Goal: Book appointment/travel/reservation: Book appointment/travel/reservation

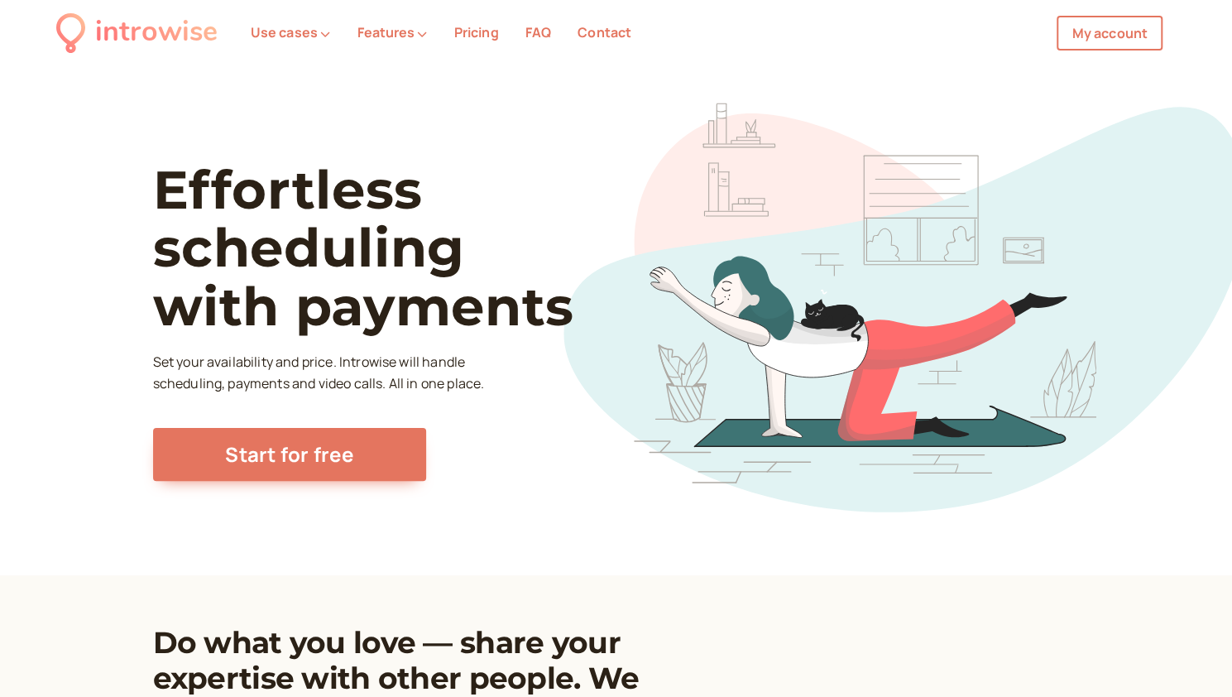
click at [1145, 44] on link "My account" at bounding box center [1110, 33] width 106 height 35
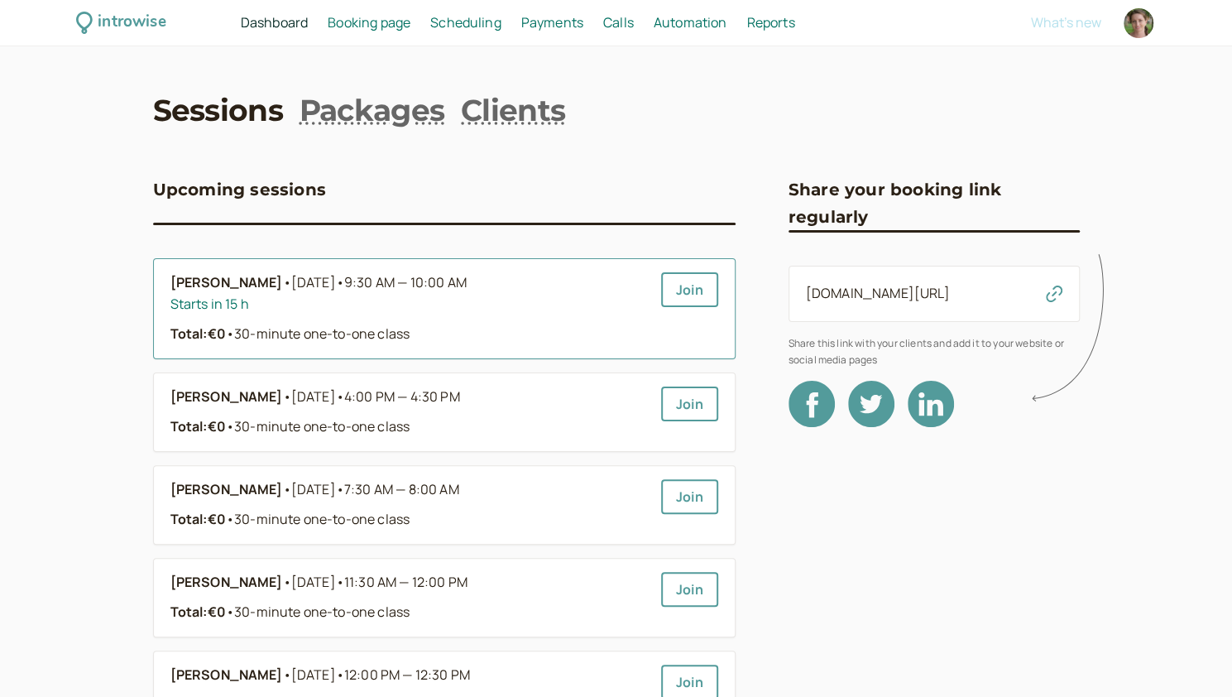
click at [352, 284] on span "9:30 AM — 10:00 AM" at bounding box center [405, 282] width 122 height 18
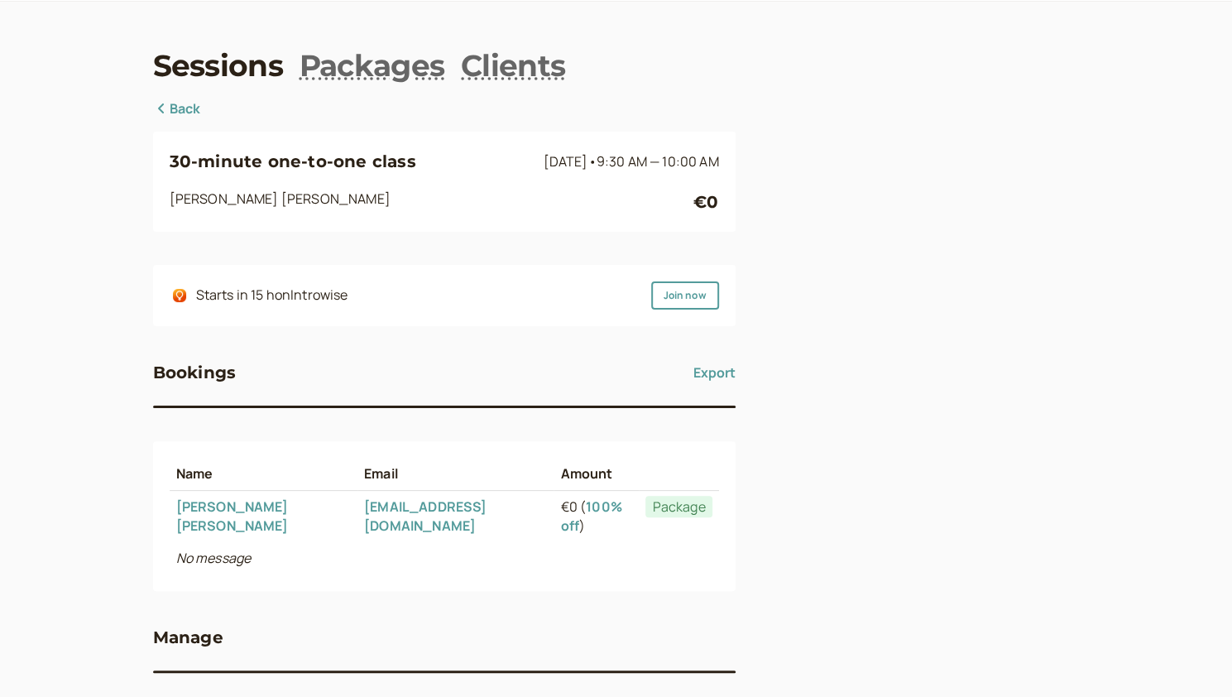
scroll to position [115, 0]
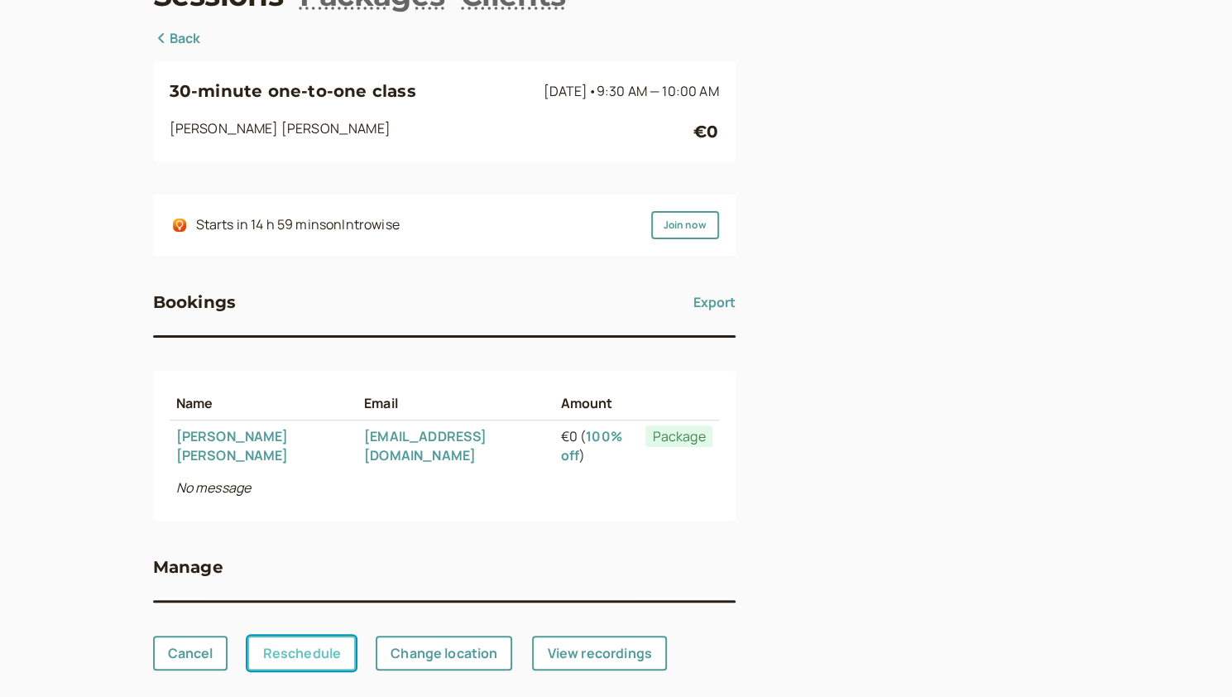
click at [303, 643] on link "Reschedule" at bounding box center [301, 653] width 108 height 35
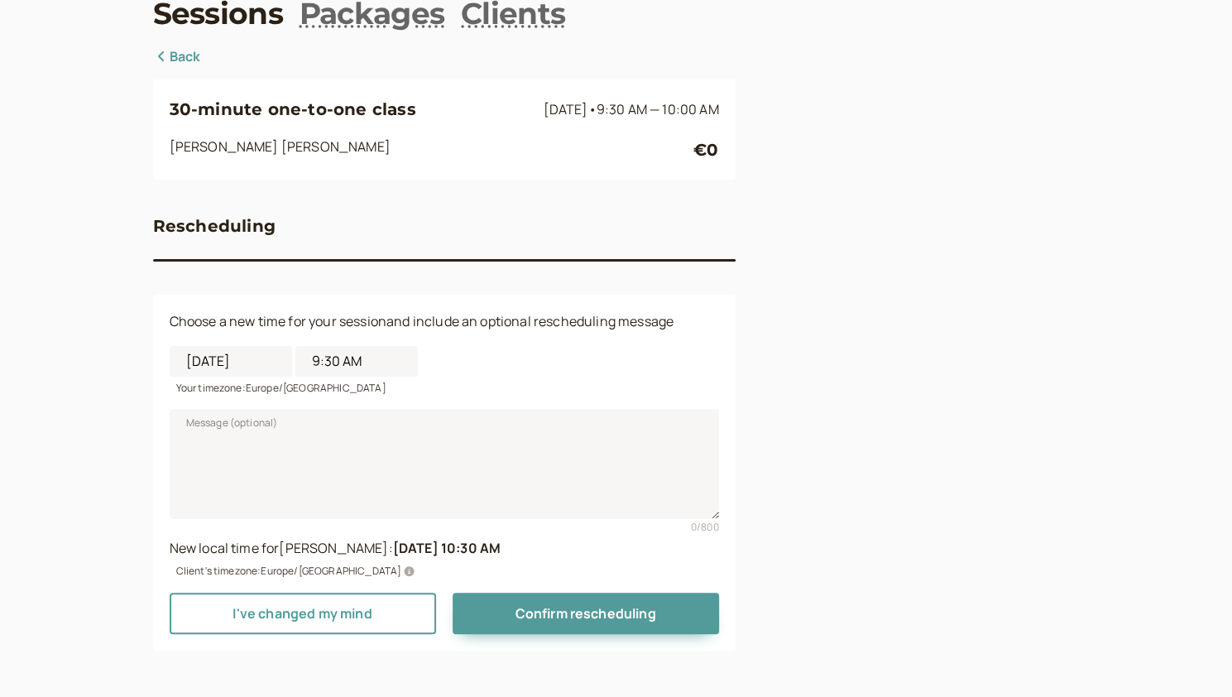
scroll to position [96, 0]
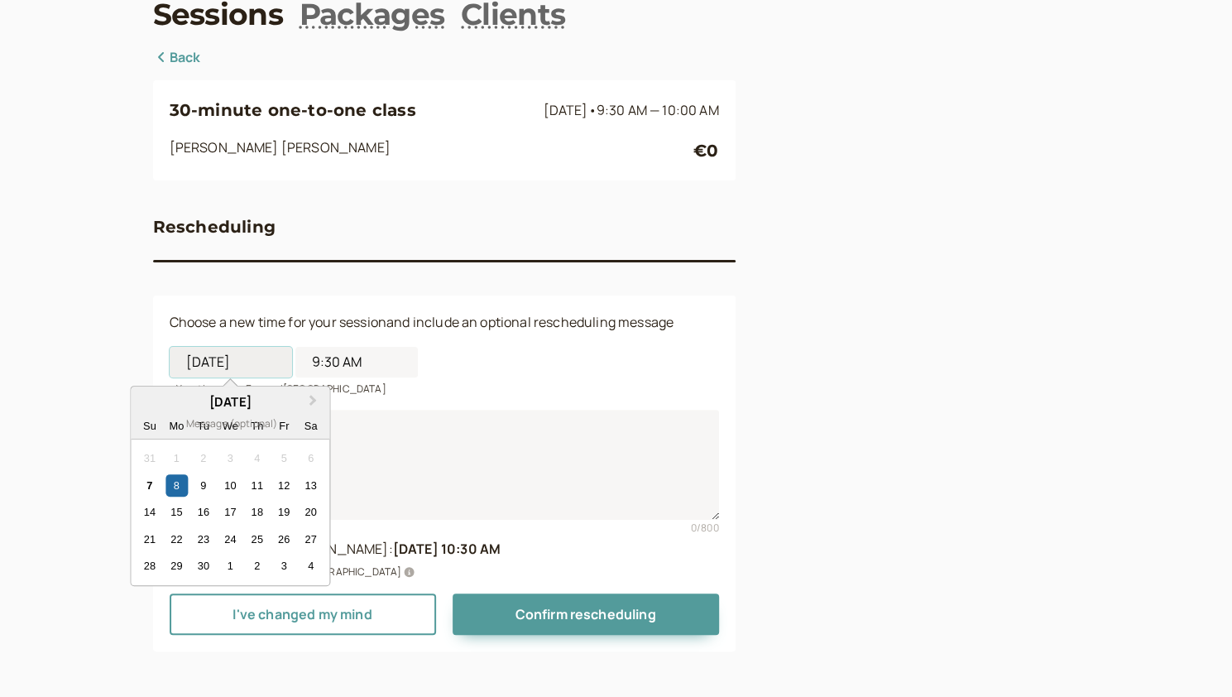
click at [230, 375] on input "[DATE]" at bounding box center [231, 362] width 122 height 31
click at [200, 484] on div "9" at bounding box center [203, 485] width 22 height 22
type input "[DATE]"
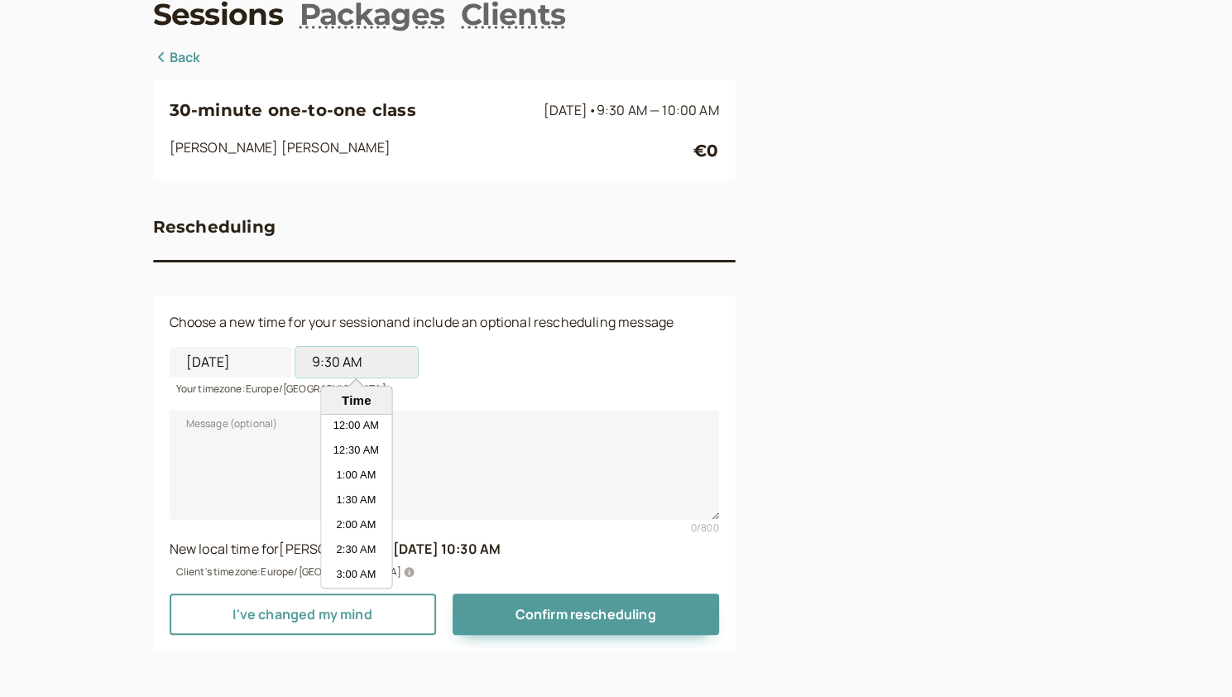
click at [324, 368] on input "9:30 AM" at bounding box center [356, 362] width 122 height 31
click at [339, 525] on li "10:00 AM" at bounding box center [356, 526] width 70 height 25
type input "10:00 AM"
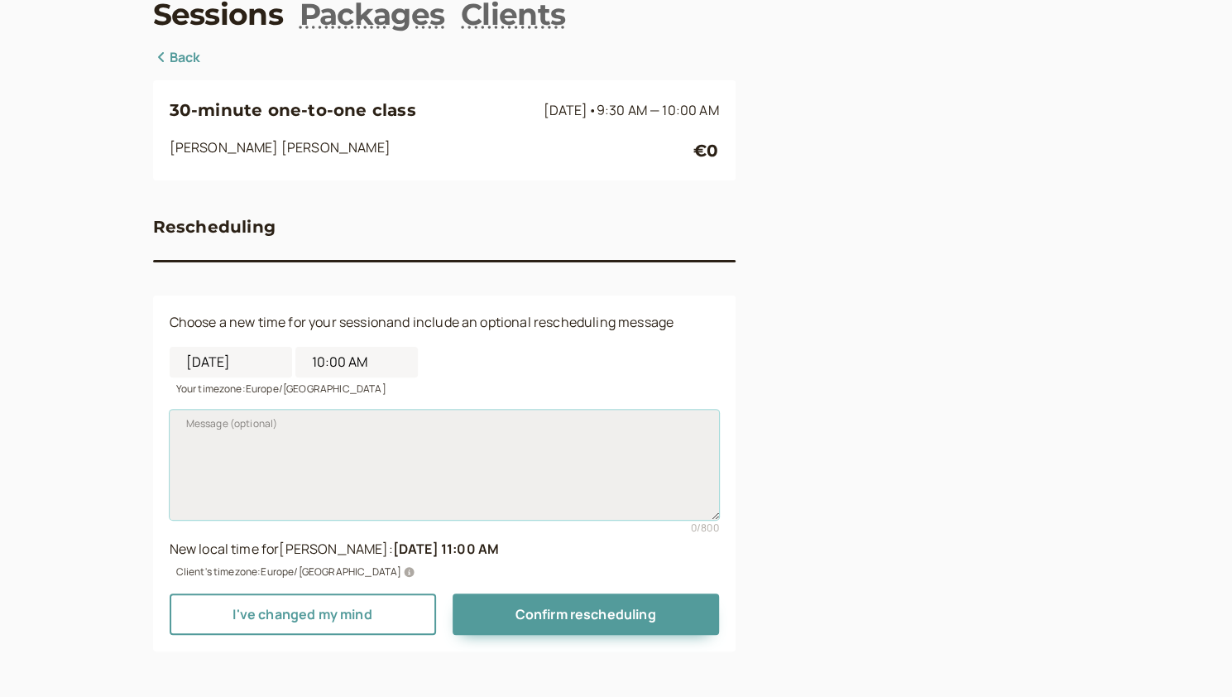
click at [353, 461] on textarea "Message (optional)" at bounding box center [444, 464] width 549 height 109
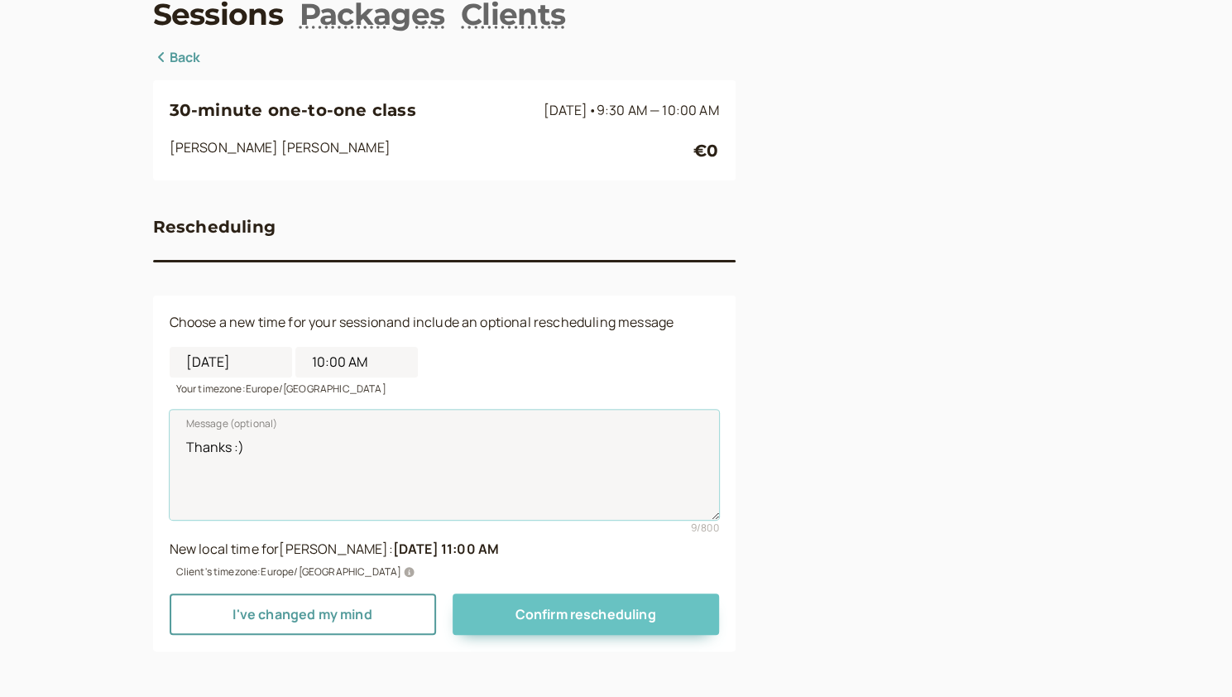
type textarea "Thanks :)"
click at [566, 609] on span "Confirm rescheduling" at bounding box center [585, 614] width 141 height 18
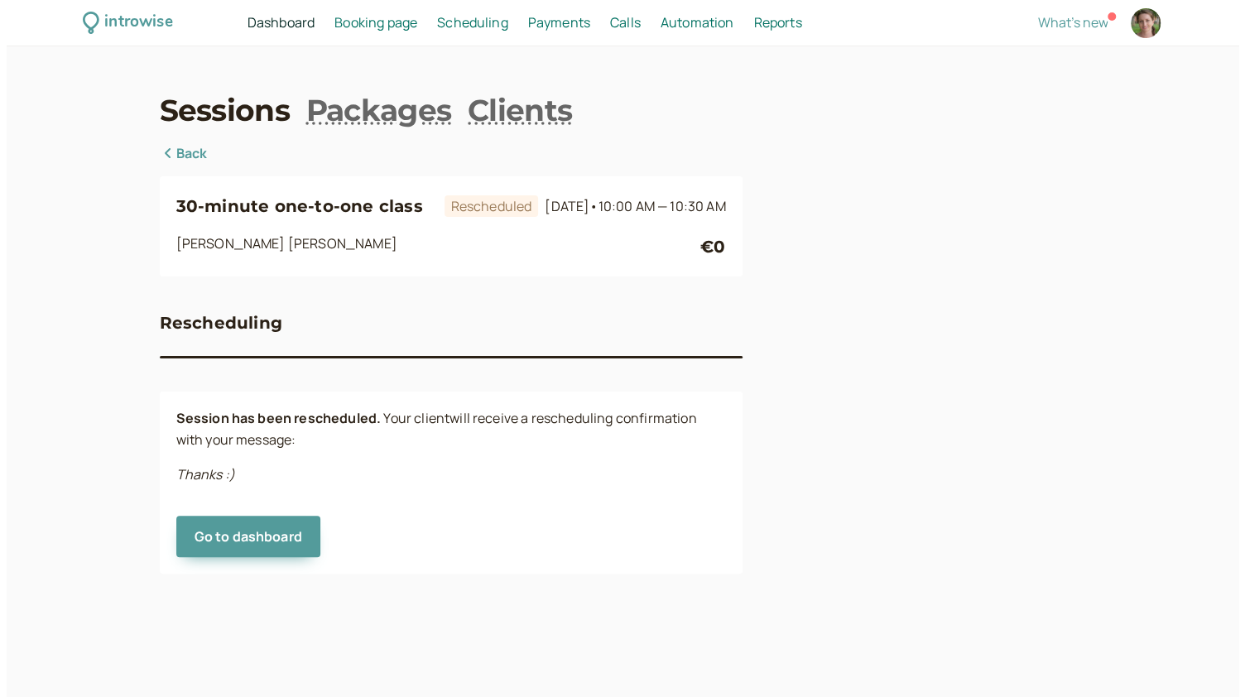
scroll to position [0, 0]
